Goal: Task Accomplishment & Management: Use online tool/utility

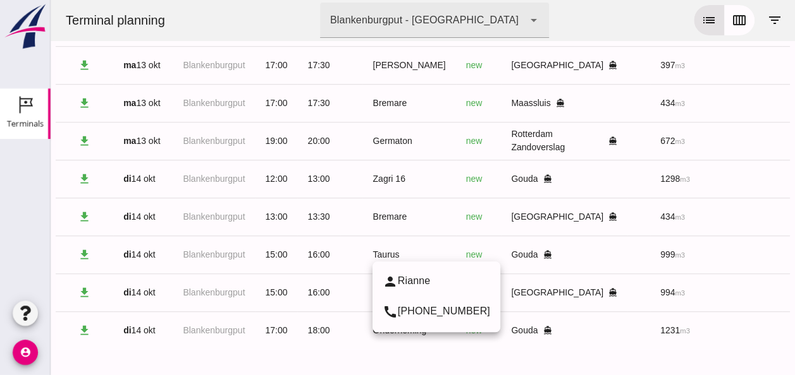
click at [381, 248] on div "Taurus" at bounding box center [408, 254] width 73 height 13
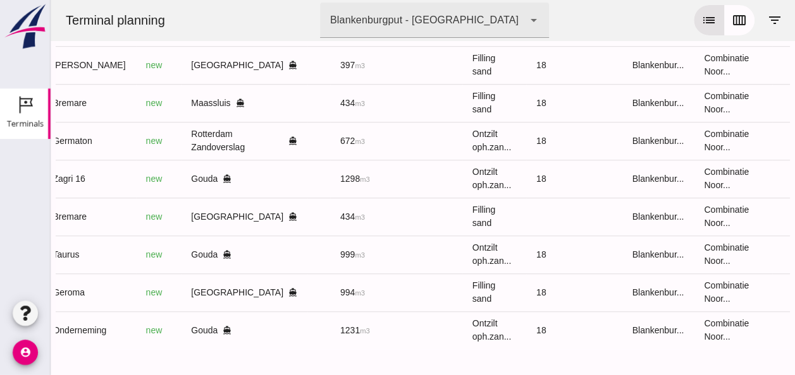
scroll to position [0, 338]
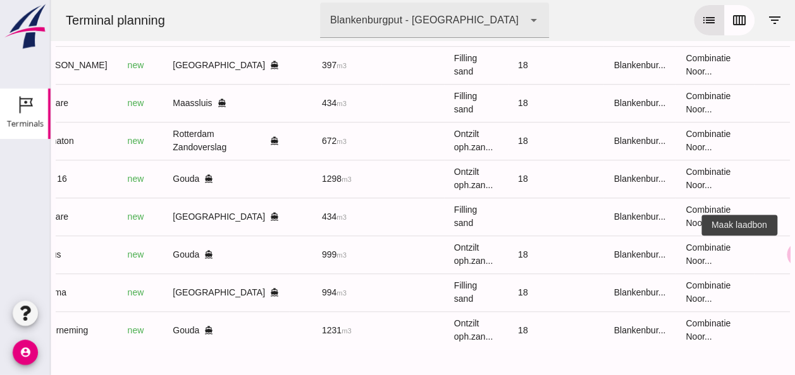
click at [793, 249] on icon "receipt_long" at bounding box center [798, 254] width 11 height 11
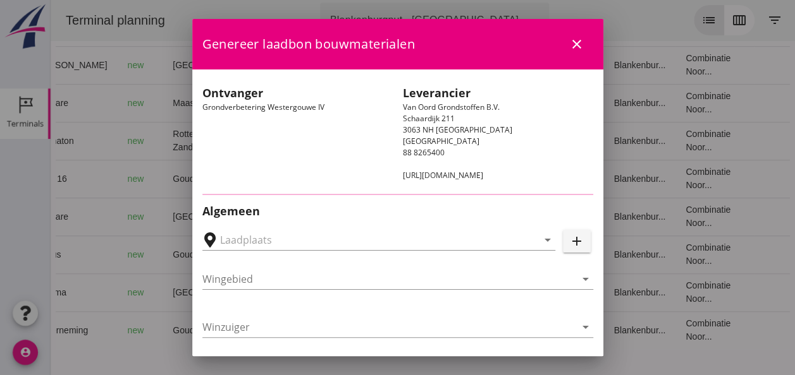
type input "Loswal Fa. J. Bos&Zonen, [GEOGRAPHIC_DATA]"
type input "Taurus"
type input "Rianne"
type input "999"
type input "Ontzilt oph.zand [75] (6120)"
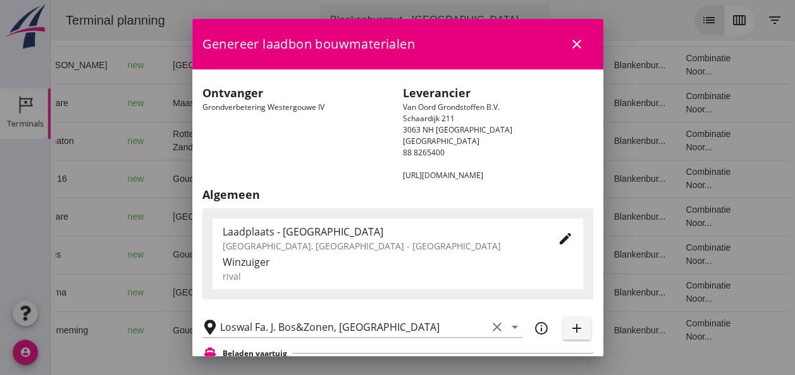
scroll to position [126, 0]
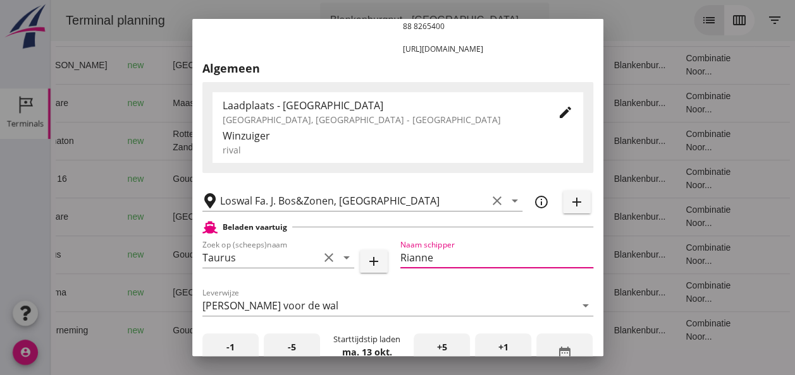
drag, startPoint x: 433, startPoint y: 259, endPoint x: 442, endPoint y: 257, distance: 9.7
click at [434, 259] on input "Rianne" at bounding box center [496, 258] width 193 height 20
type input "R"
type input "f"
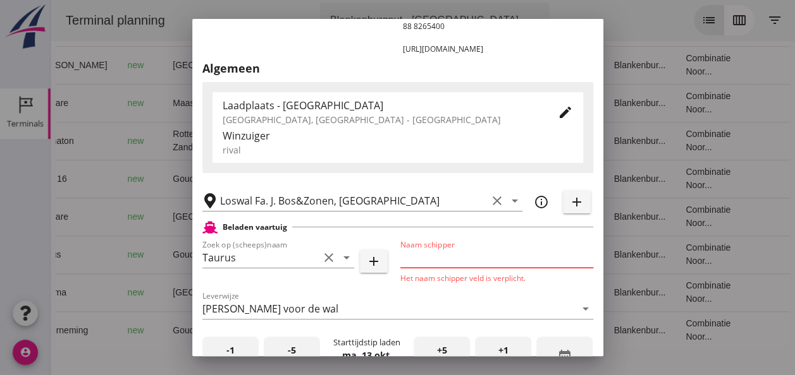
click at [528, 254] on input "Naam schipper" at bounding box center [496, 258] width 193 height 20
click at [701, 195] on div at bounding box center [397, 187] width 795 height 375
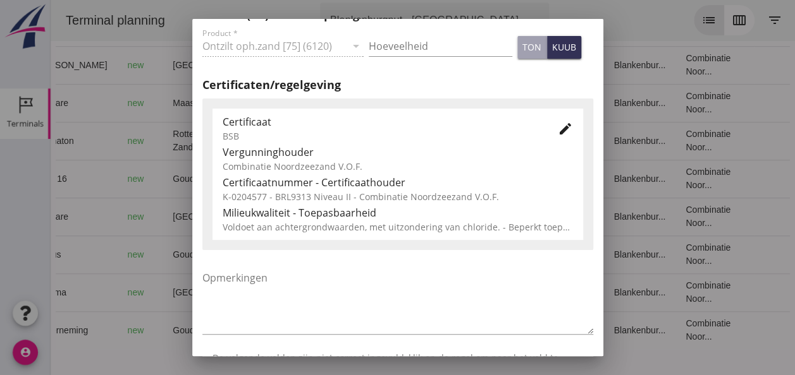
scroll to position [715, 0]
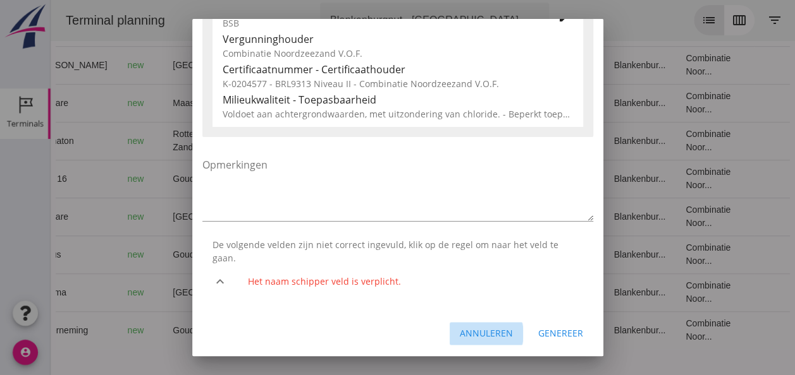
click at [492, 331] on div "Annuleren" at bounding box center [486, 333] width 53 height 13
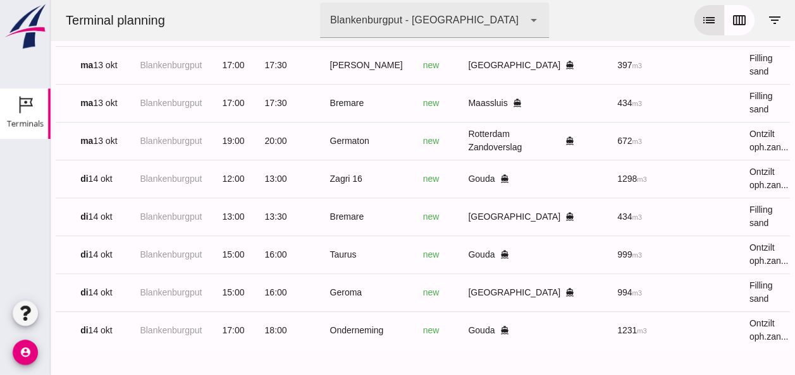
scroll to position [0, 0]
